Goal: Task Accomplishment & Management: Complete application form

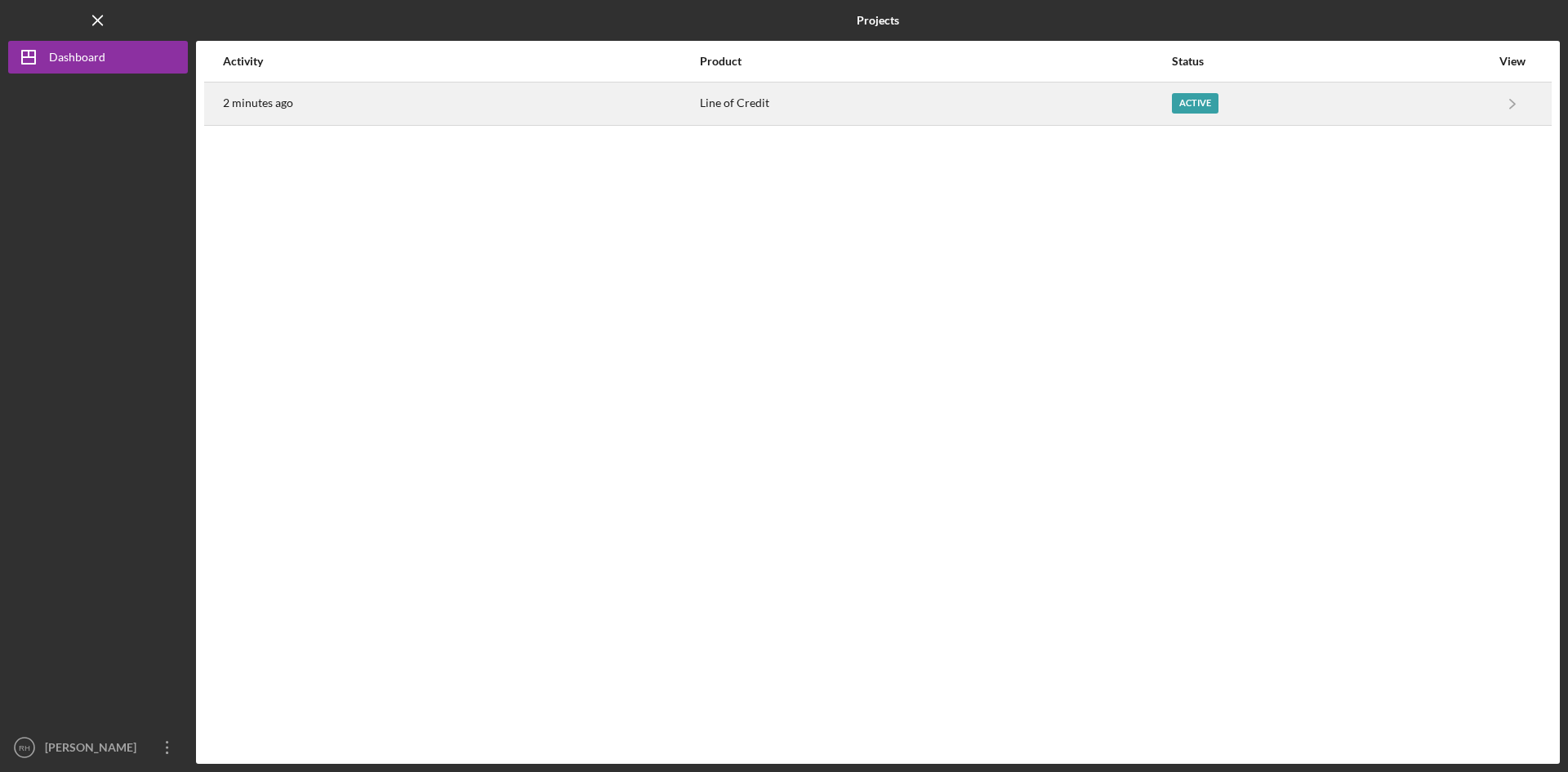
click at [1186, 105] on div "Active" at bounding box center [1195, 102] width 47 height 20
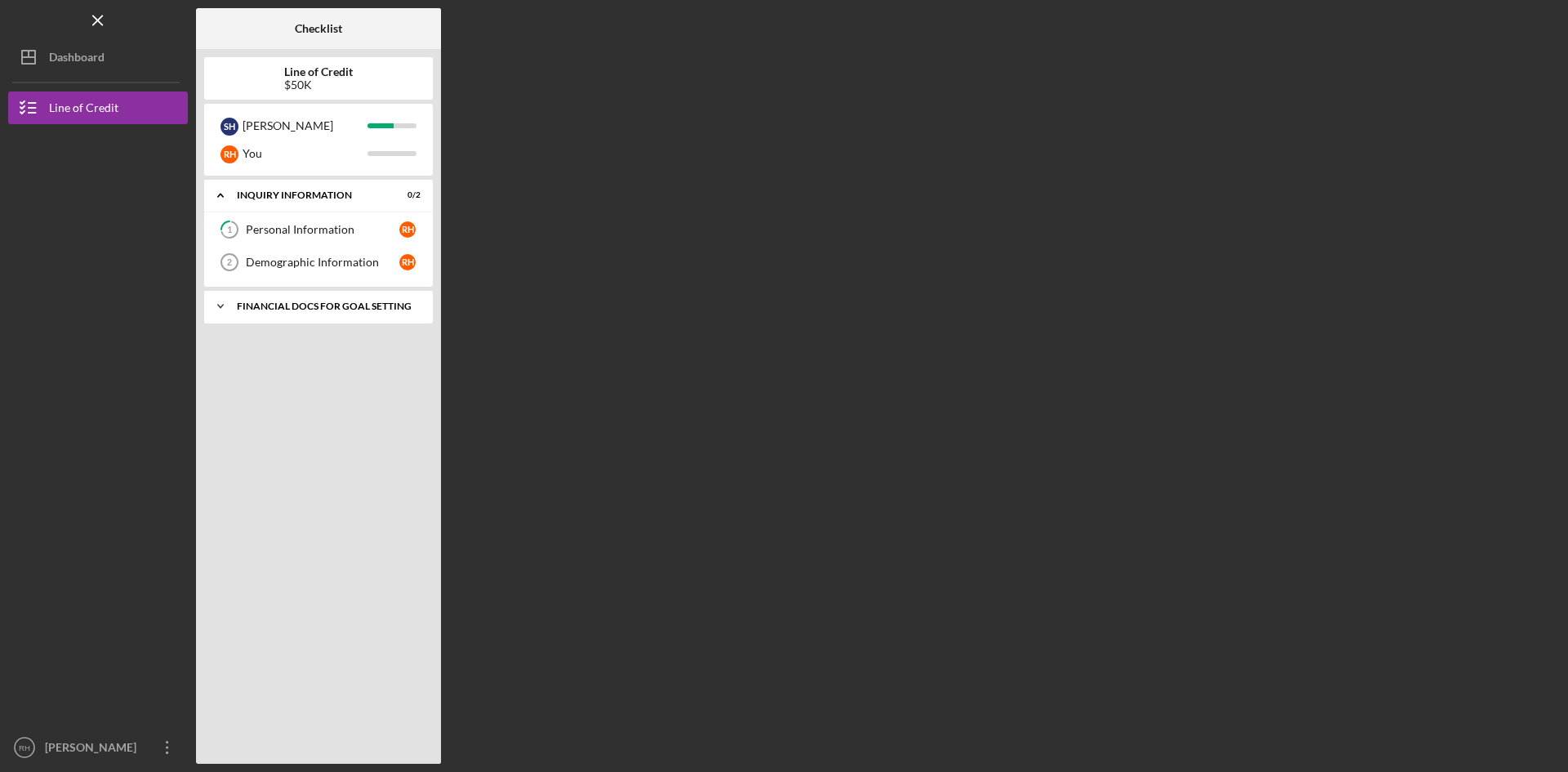
click at [389, 301] on div "Financial Docs for Goal Setting" at bounding box center [325, 306] width 176 height 10
click at [356, 339] on div "Personal Income (last 30 days)" at bounding box center [322, 341] width 154 height 13
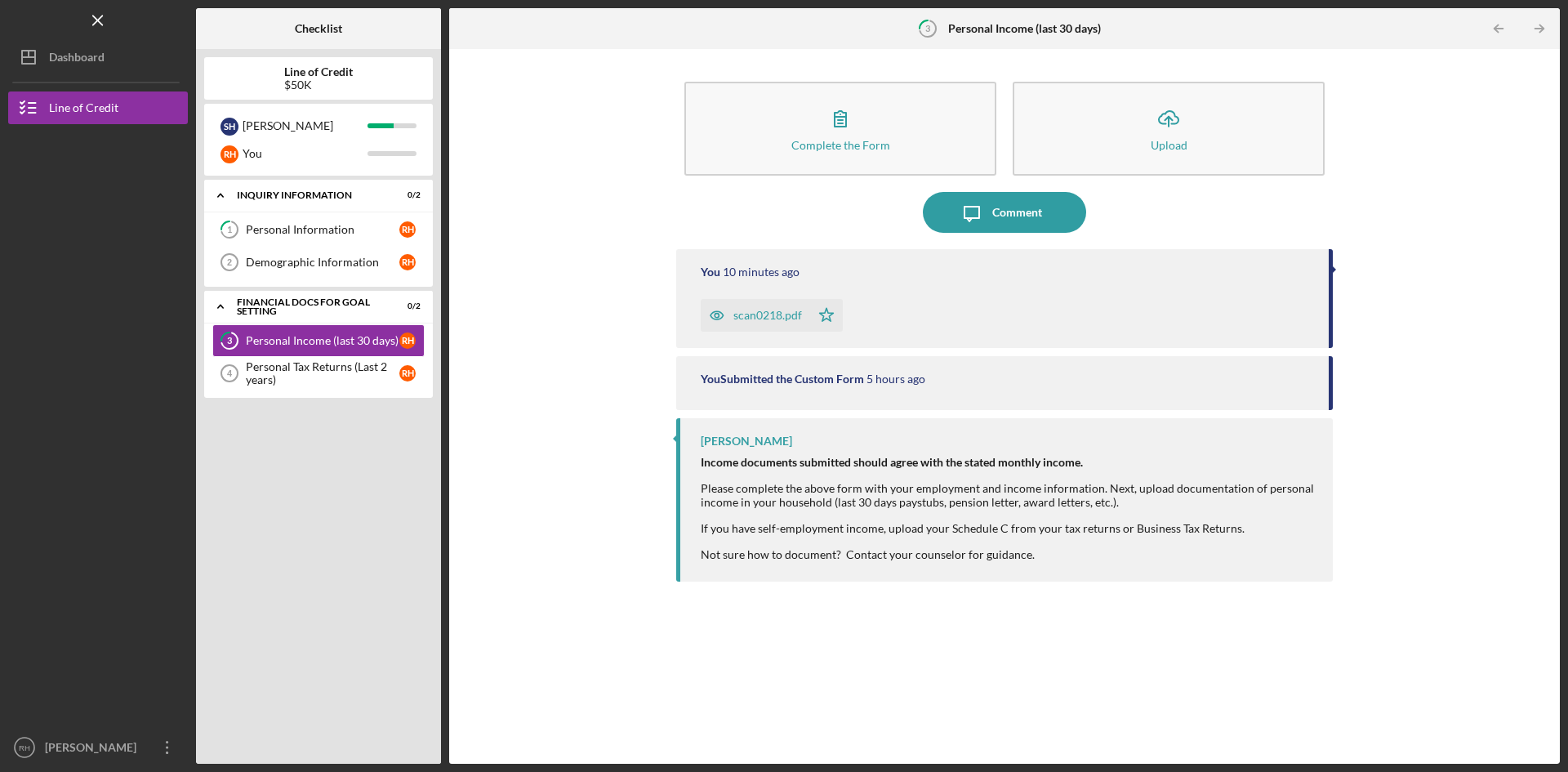
click at [786, 312] on div "scan0218.pdf" at bounding box center [768, 316] width 69 height 13
click at [755, 316] on div "scan0218.pdf" at bounding box center [768, 316] width 69 height 13
click at [716, 315] on icon "button" at bounding box center [717, 316] width 33 height 33
click at [766, 317] on div "scan0218.pdf" at bounding box center [768, 316] width 69 height 13
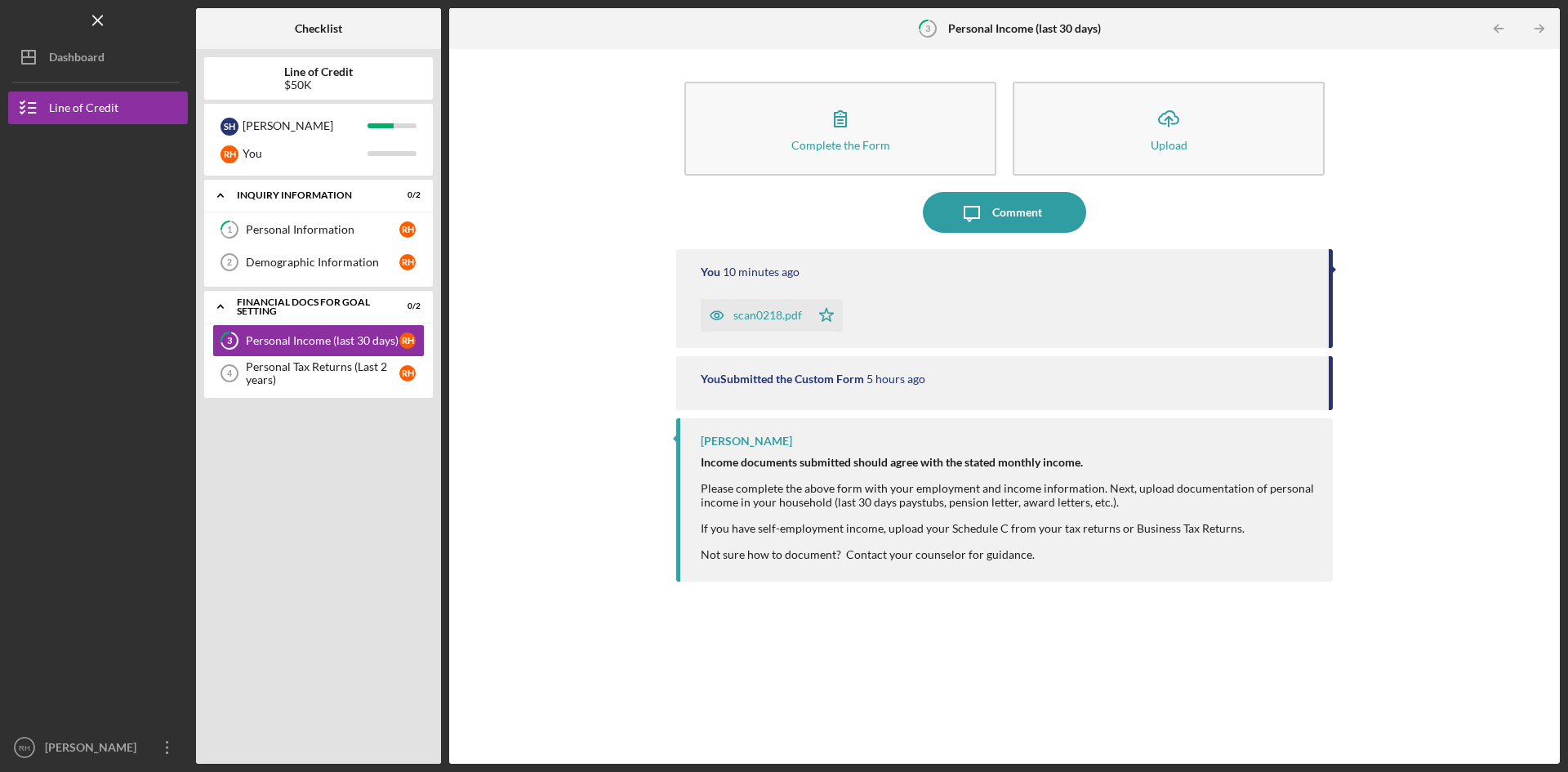
click at [723, 313] on icon "button" at bounding box center [717, 316] width 33 height 33
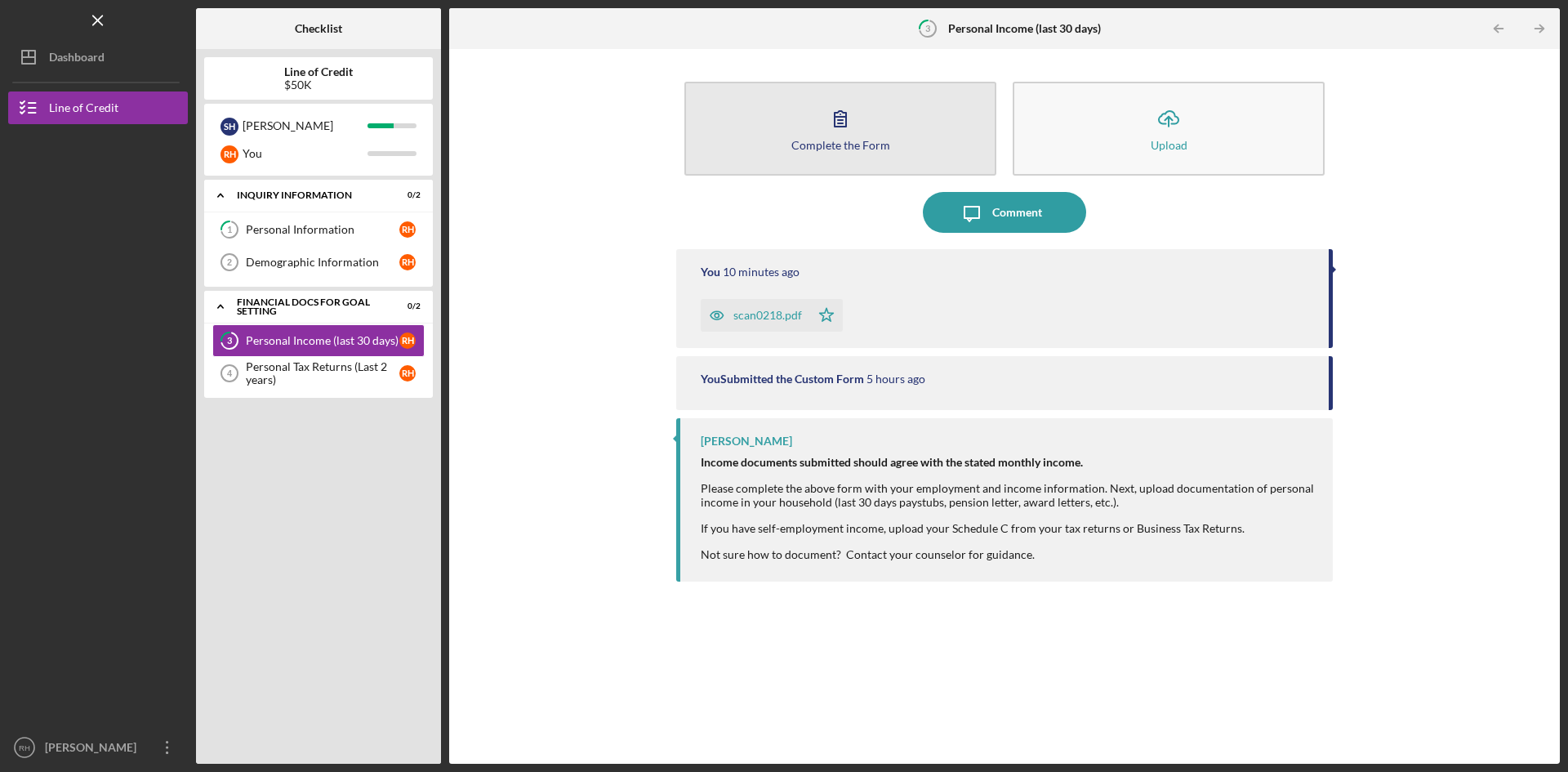
click at [850, 139] on div "Complete the Form" at bounding box center [840, 144] width 98 height 12
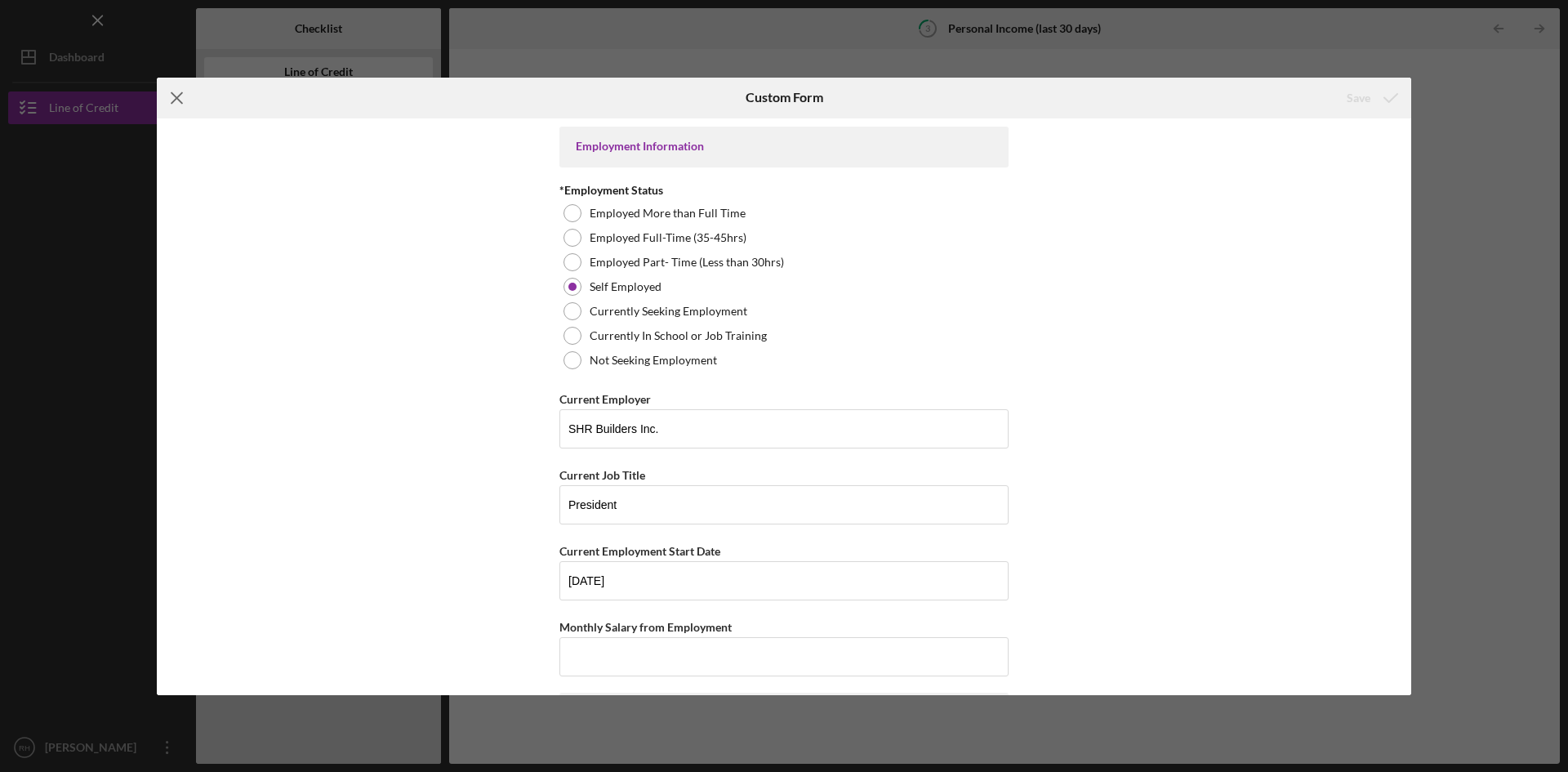
click at [172, 96] on icon "Icon/Menu Close" at bounding box center [177, 98] width 41 height 41
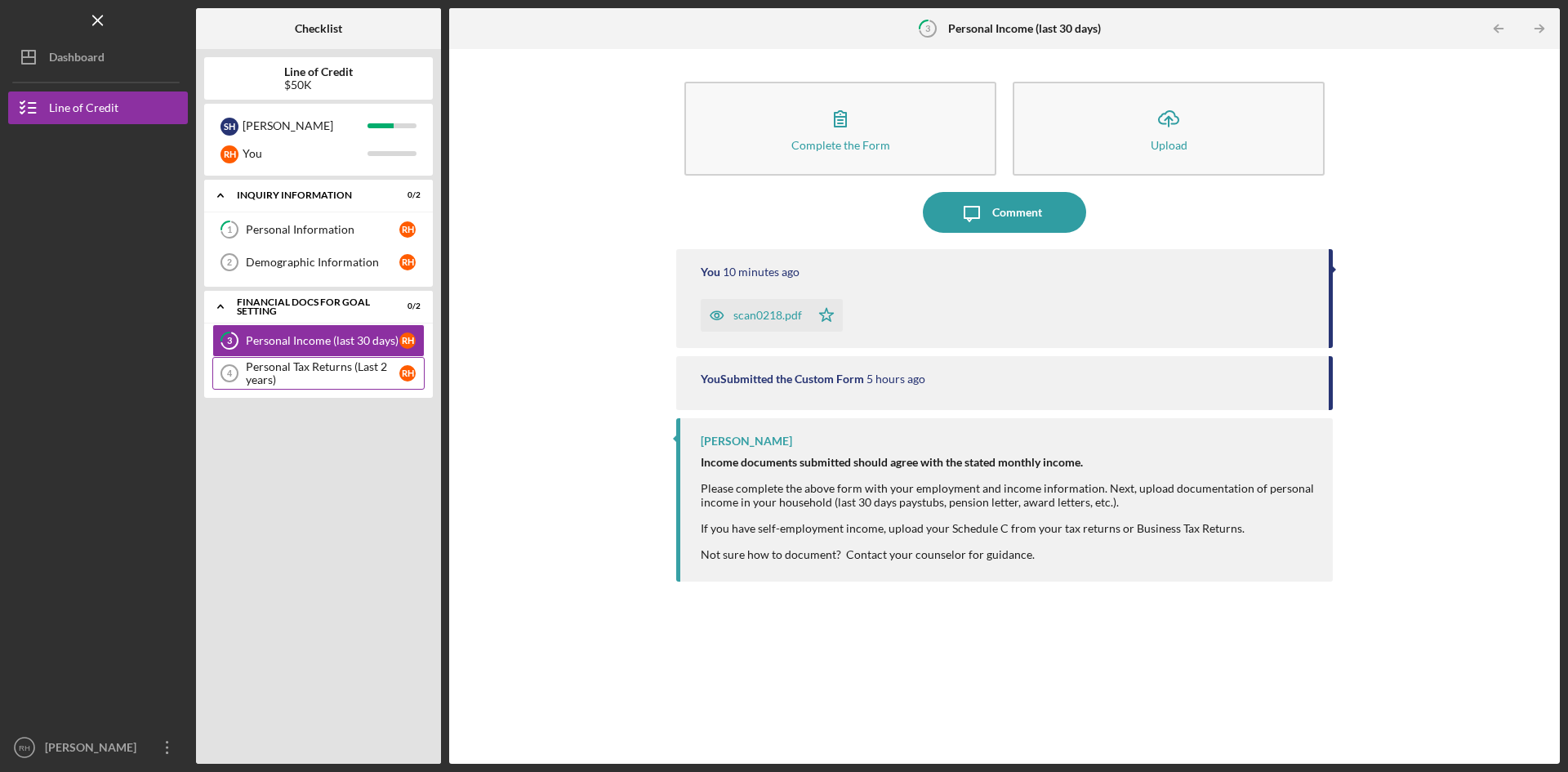
click at [353, 361] on div "Personal Tax Returns (Last 2 years)" at bounding box center [322, 373] width 154 height 26
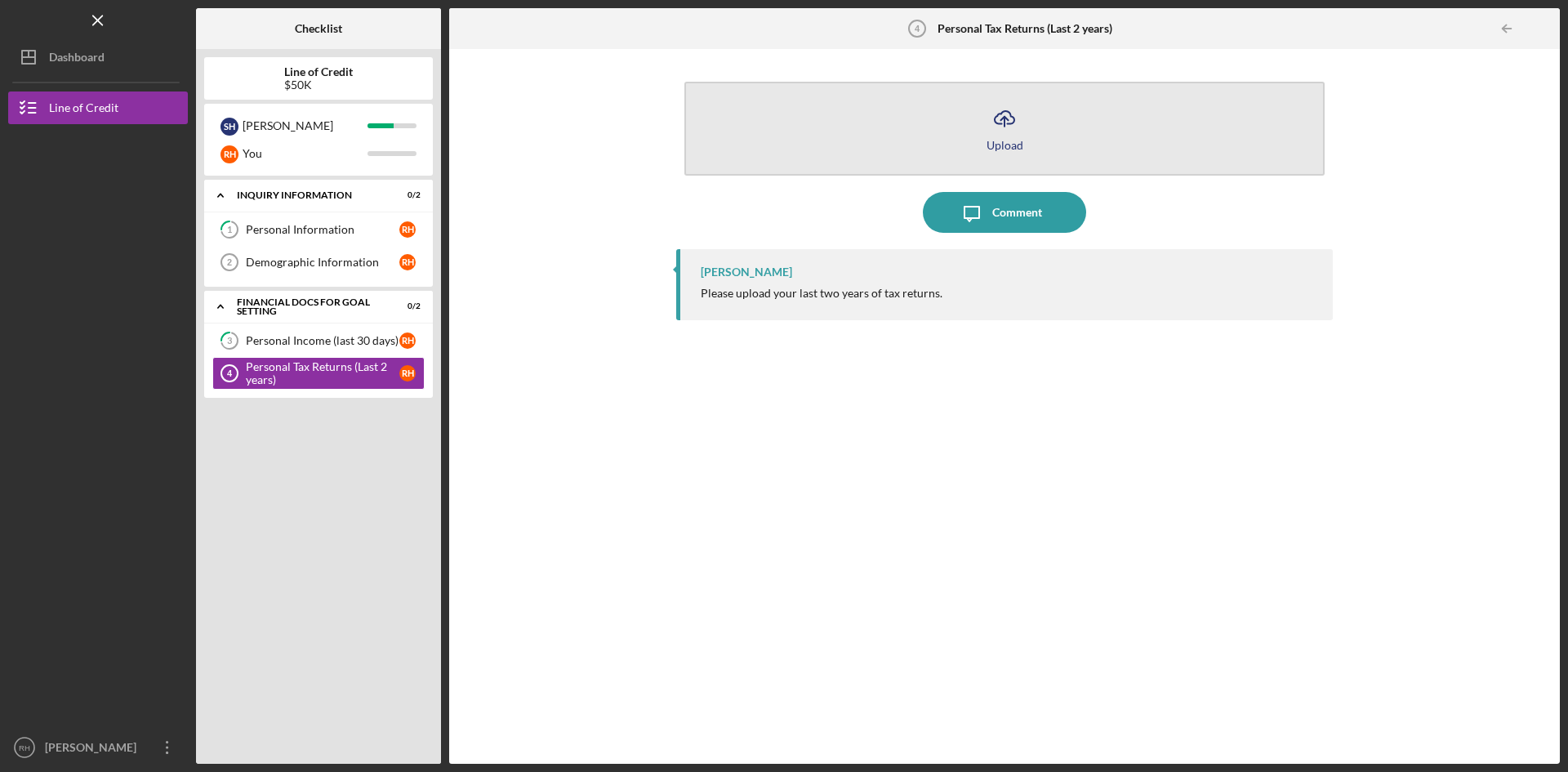
click at [1021, 132] on icon "Icon/Upload" at bounding box center [1004, 118] width 41 height 41
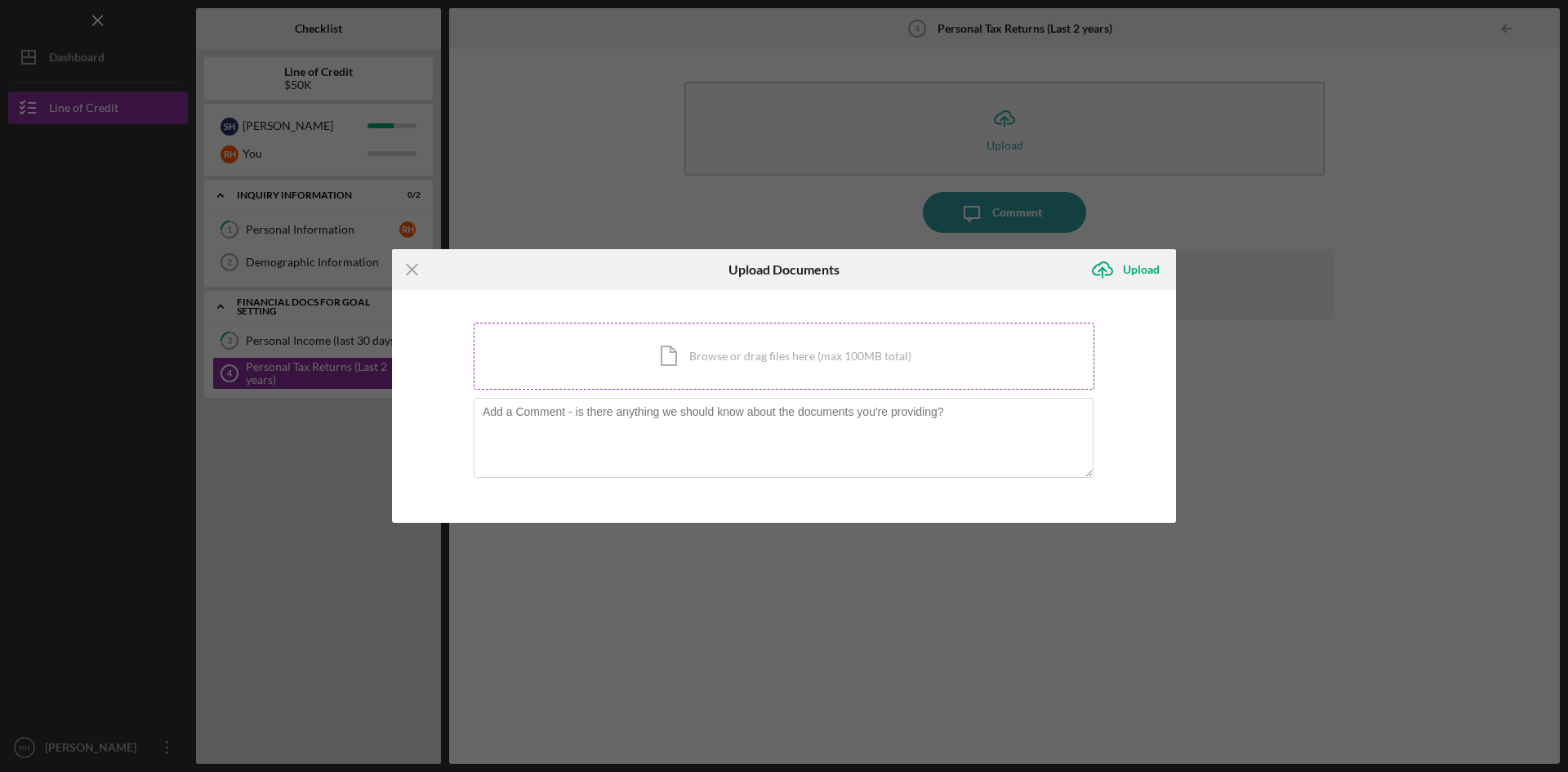
click at [652, 346] on div "Icon/Document Browse or drag files here (max 100MB total) Tap to choose files o…" at bounding box center [783, 356] width 621 height 67
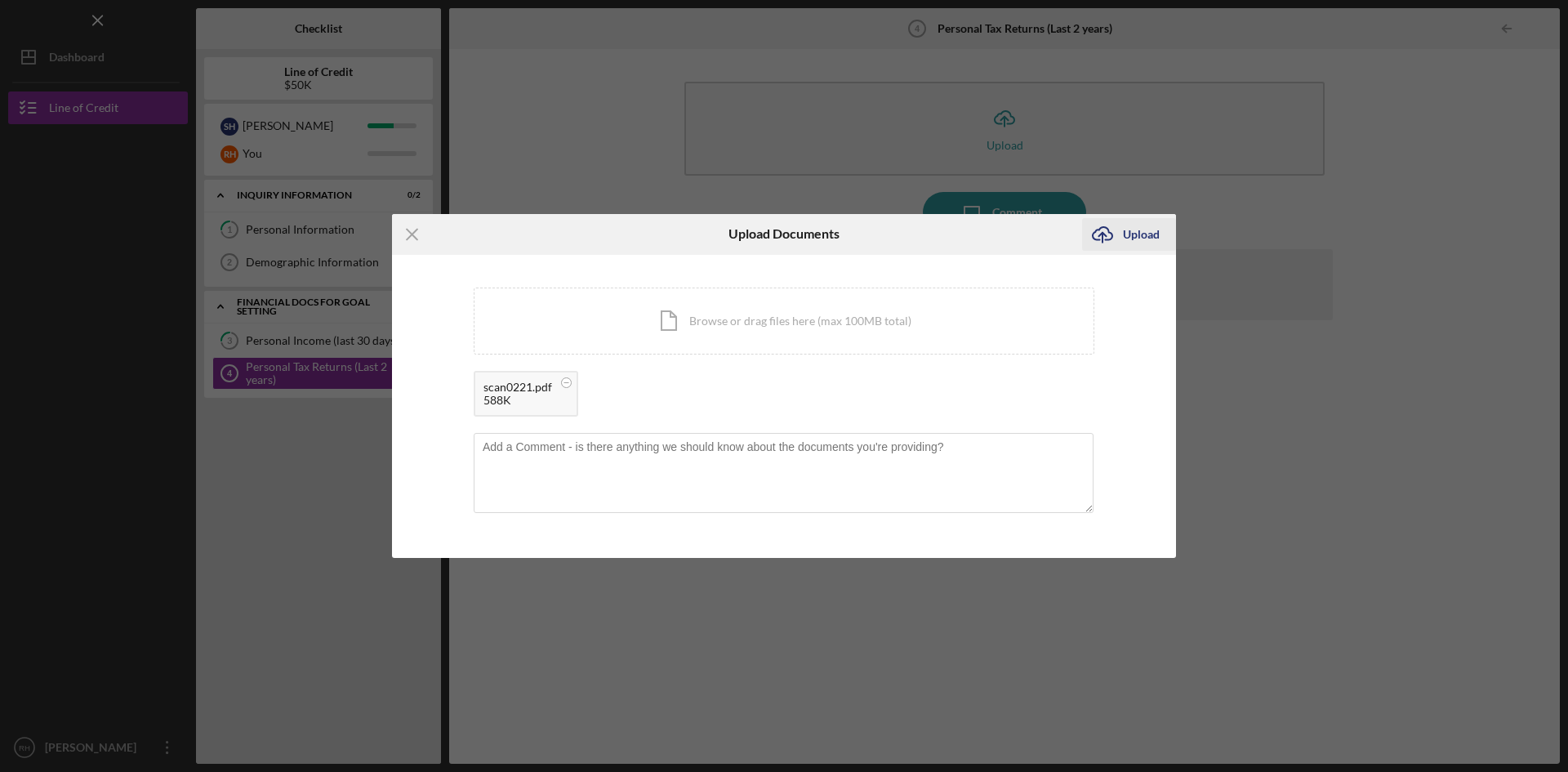
click at [1138, 232] on div "Upload" at bounding box center [1141, 234] width 36 height 33
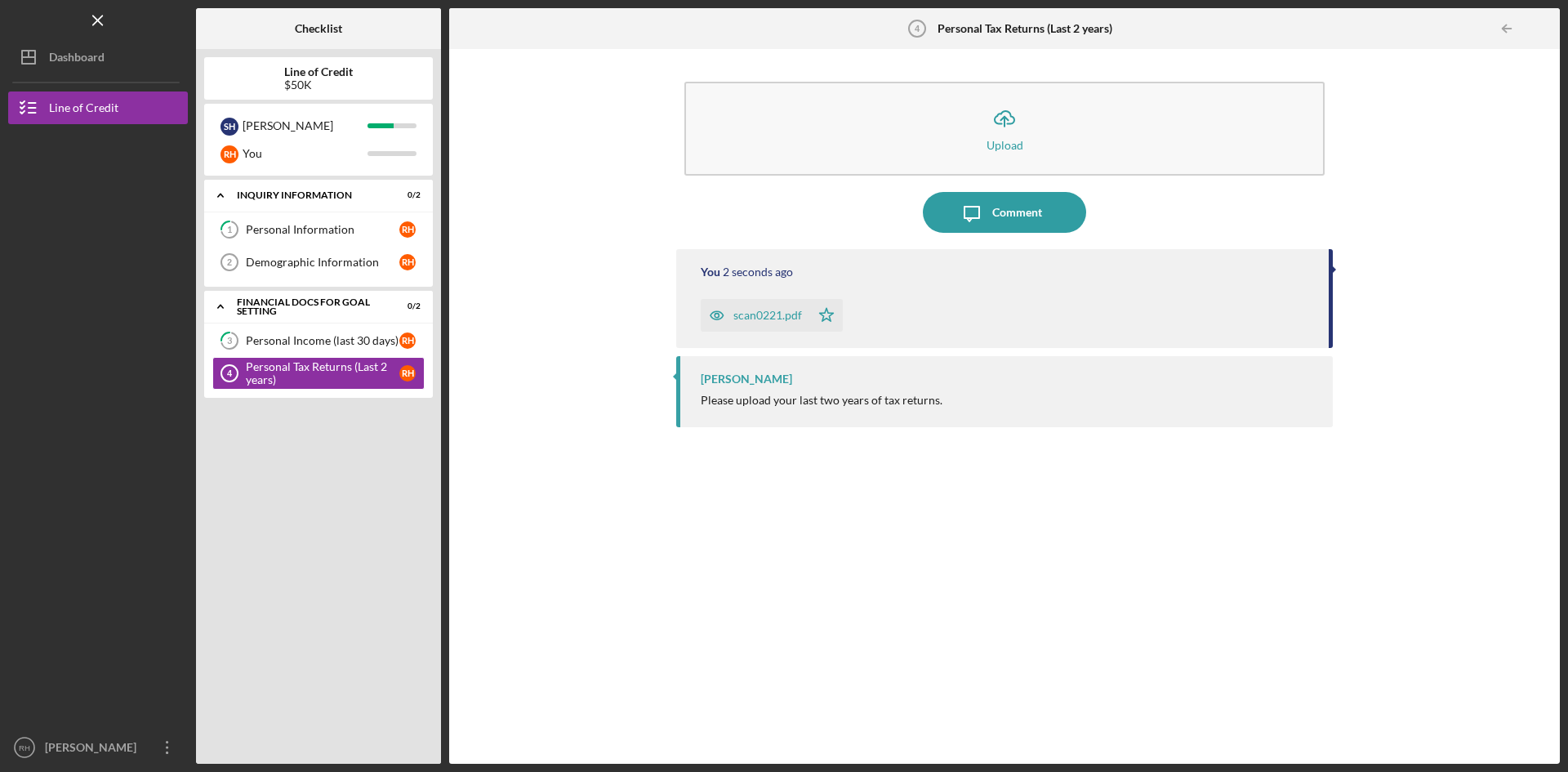
click at [739, 317] on div "scan0221.pdf" at bounding box center [768, 316] width 69 height 13
click at [1401, 34] on div "Forbidden" at bounding box center [1418, 42] width 230 height 26
click at [117, 741] on div "[PERSON_NAME]" at bounding box center [94, 749] width 106 height 36
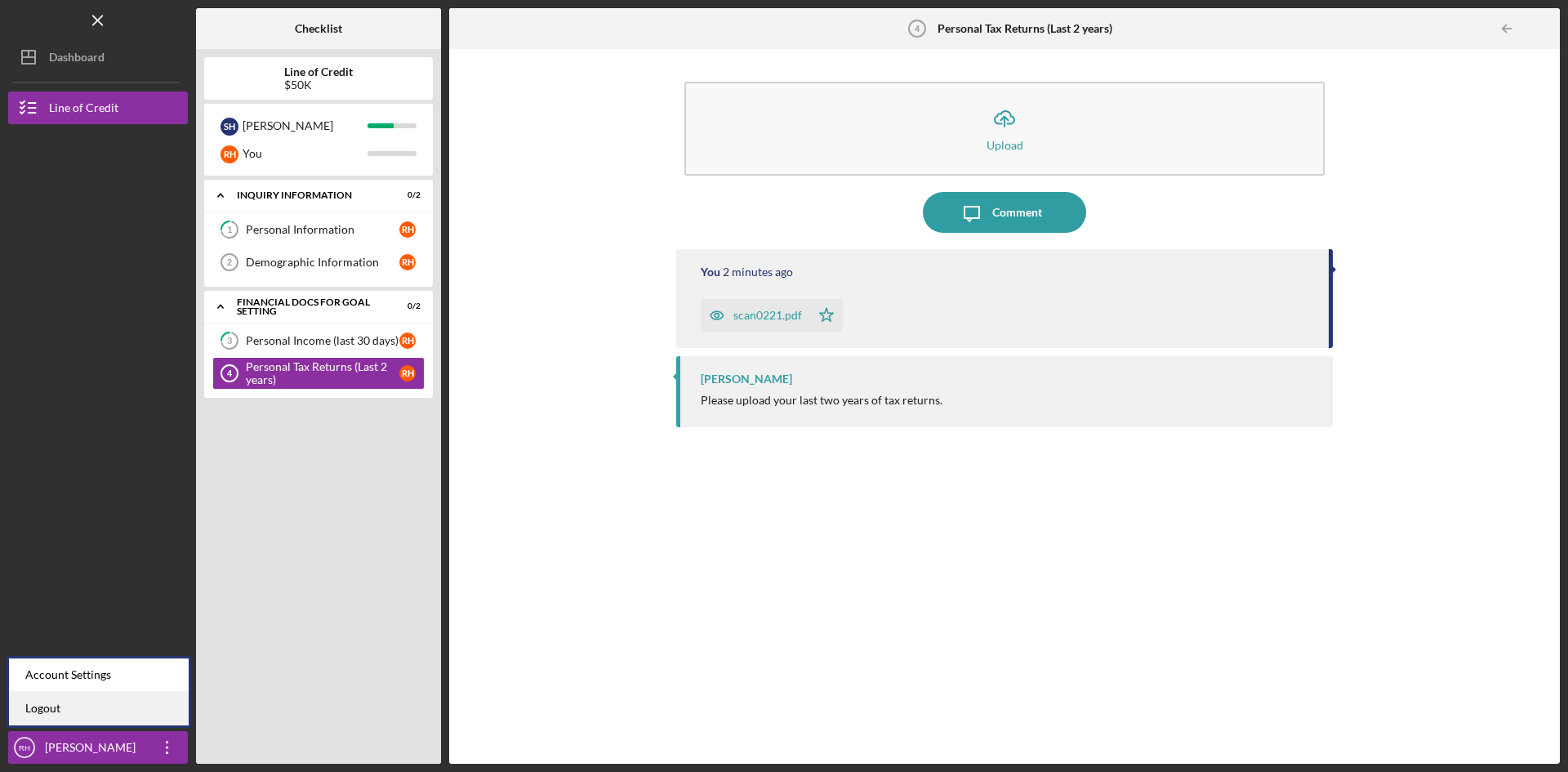
click at [51, 710] on link "Logout" at bounding box center [98, 708] width 180 height 33
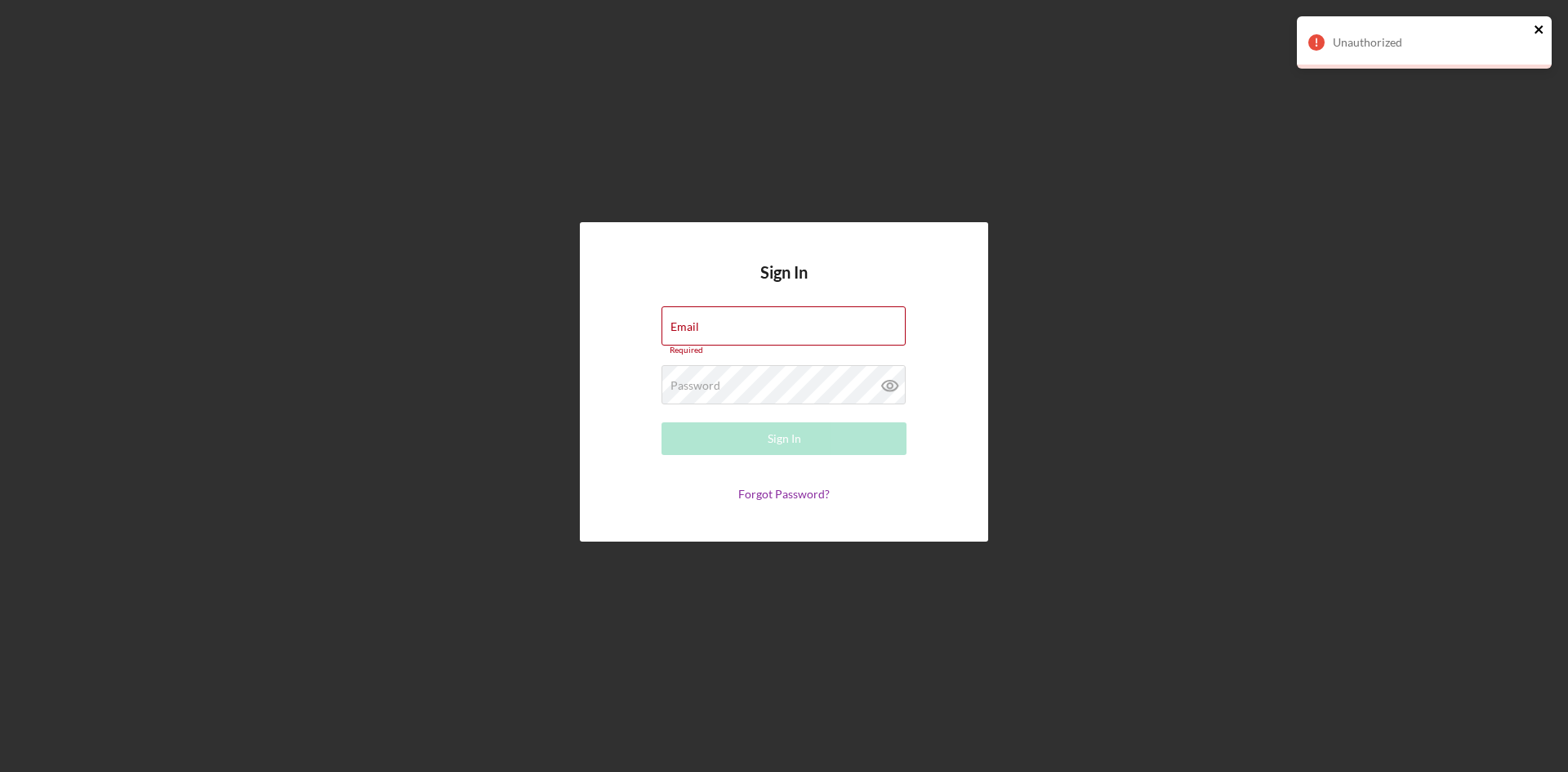
click at [1541, 29] on icon "close" at bounding box center [1539, 30] width 11 height 13
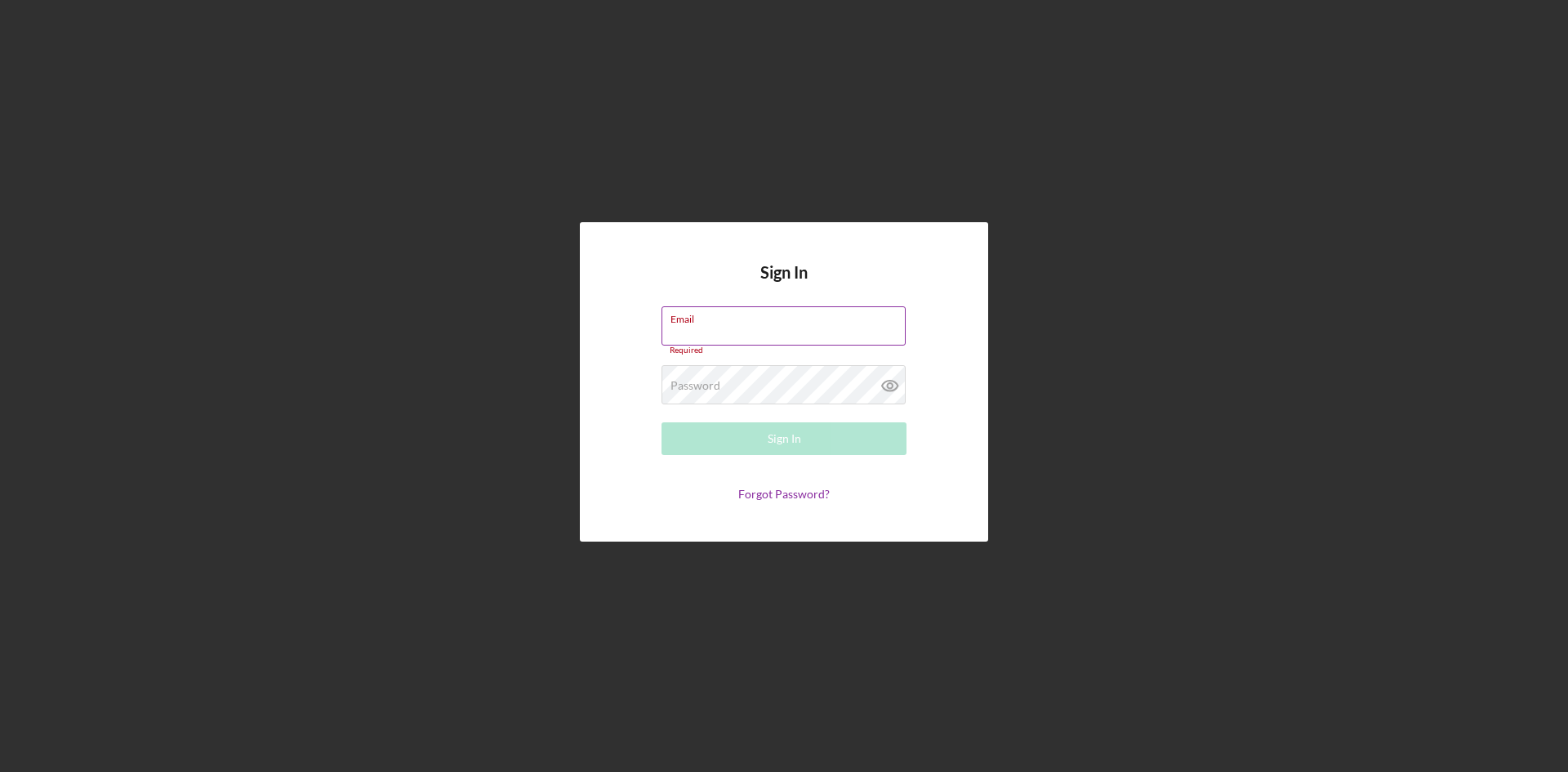
click at [735, 332] on input "Email" at bounding box center [783, 325] width 244 height 39
type input "[EMAIL_ADDRESS][DOMAIN_NAME]"
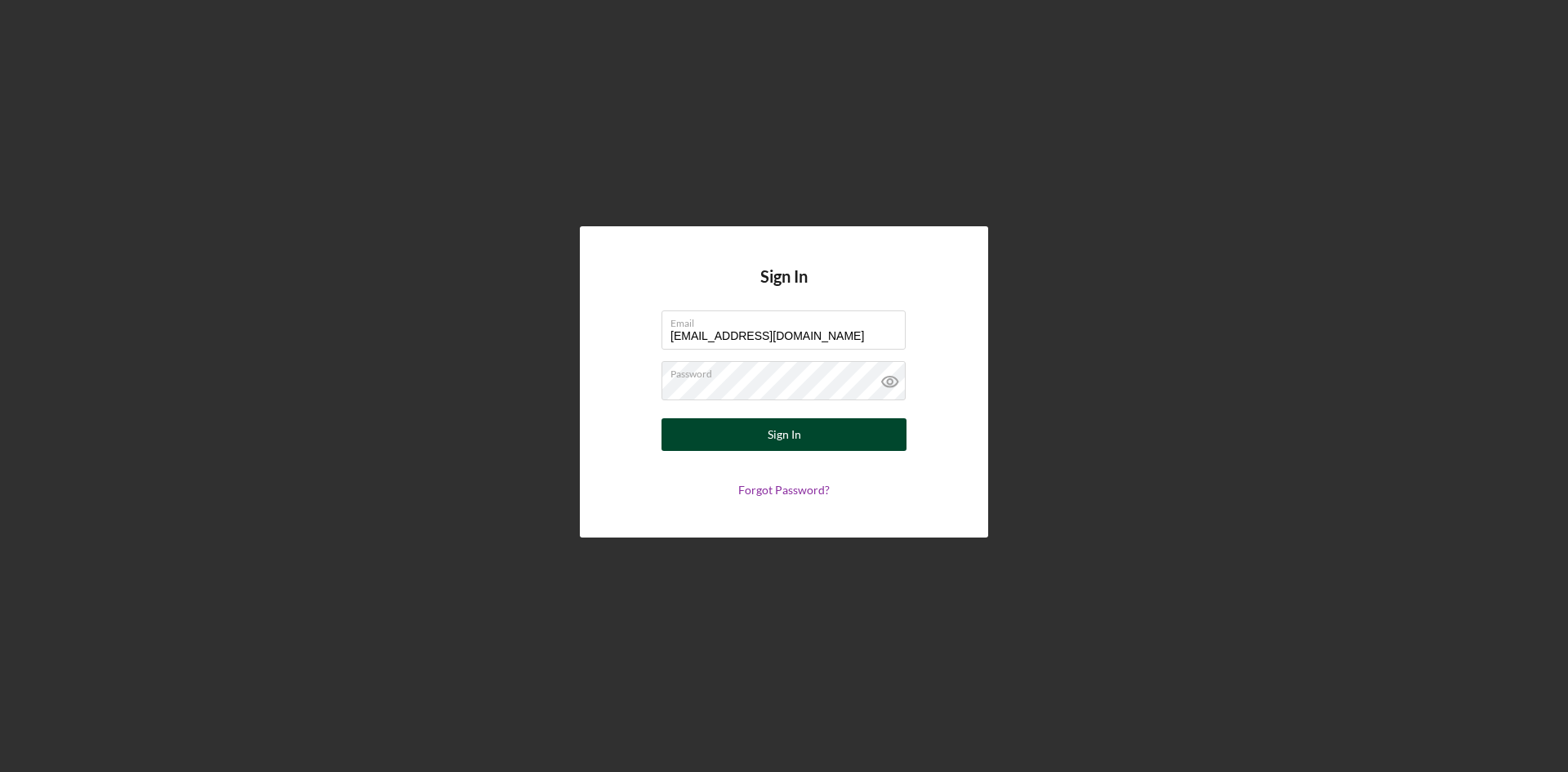
click at [779, 434] on div "Sign In" at bounding box center [784, 434] width 33 height 33
